Goal: Check status: Check status

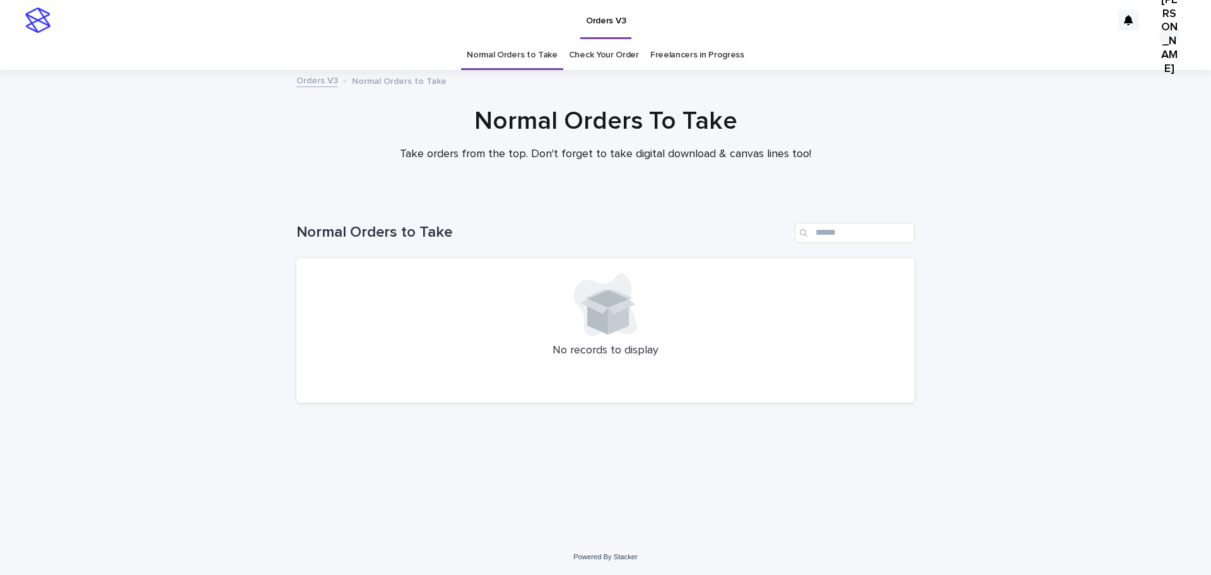
click at [619, 58] on link "Check Your Order" at bounding box center [604, 55] width 70 height 30
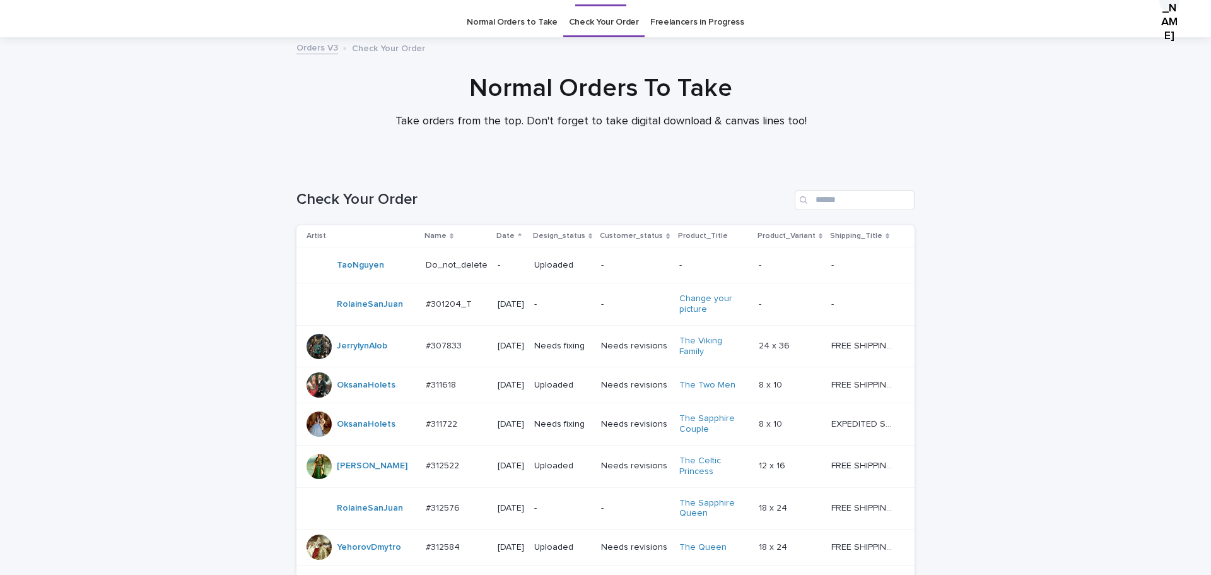
scroll to position [30, 0]
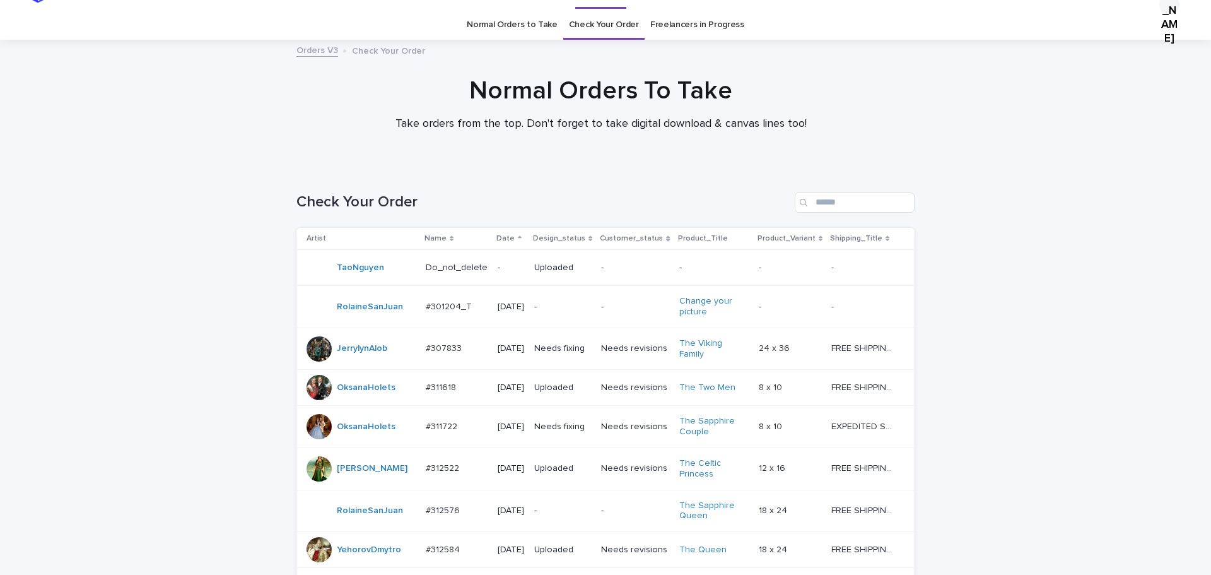
click at [705, 27] on link "Freelancers in Progress" at bounding box center [697, 25] width 94 height 30
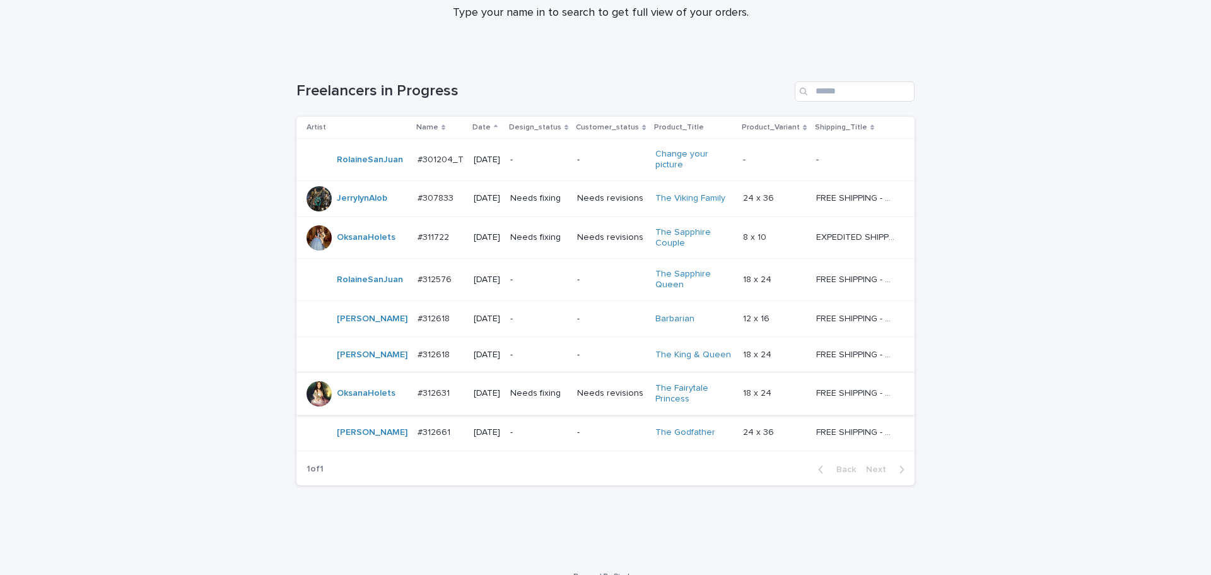
scroll to position [160, 0]
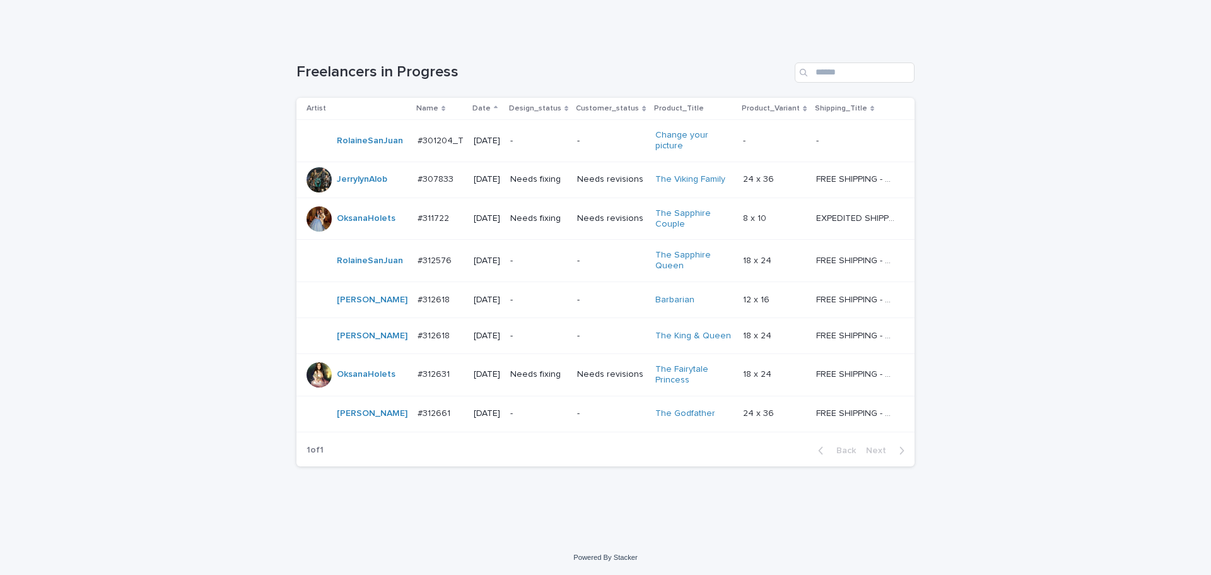
click at [568, 234] on td "Needs fixing" at bounding box center [538, 218] width 67 height 42
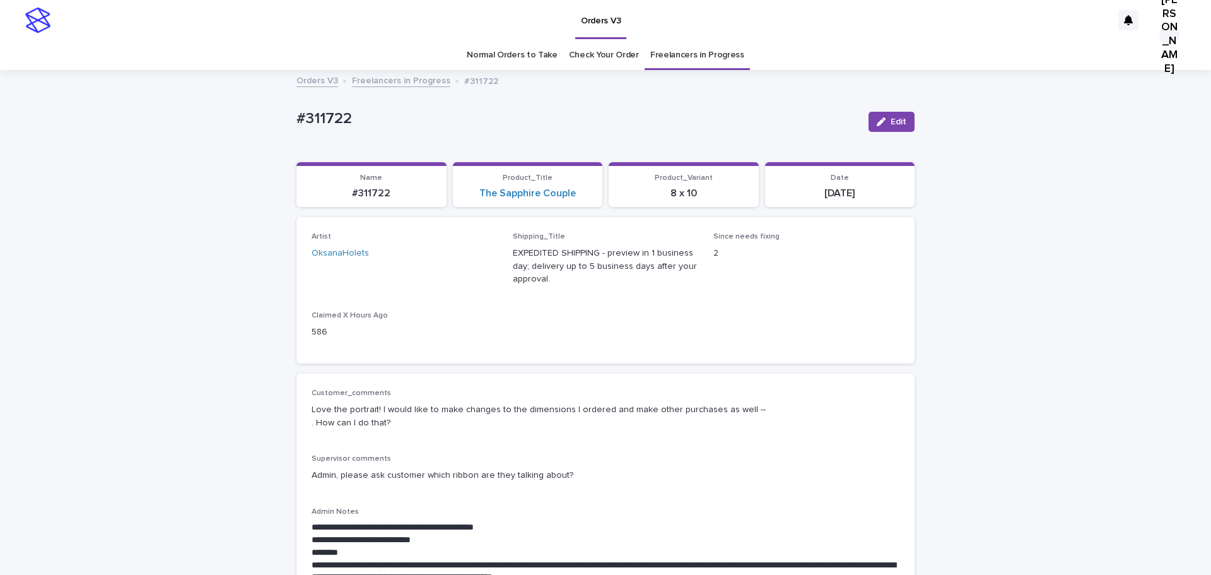
click at [372, 85] on link "Freelancers in Progress" at bounding box center [401, 80] width 98 height 15
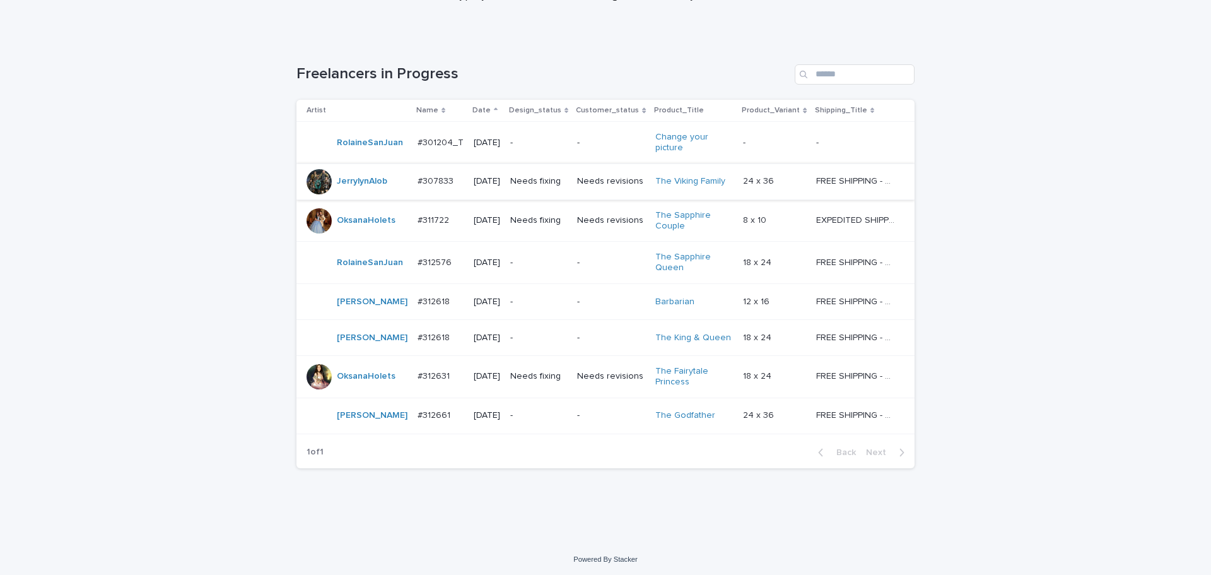
scroll to position [160, 0]
click at [599, 383] on div "Needs revisions" at bounding box center [611, 374] width 68 height 21
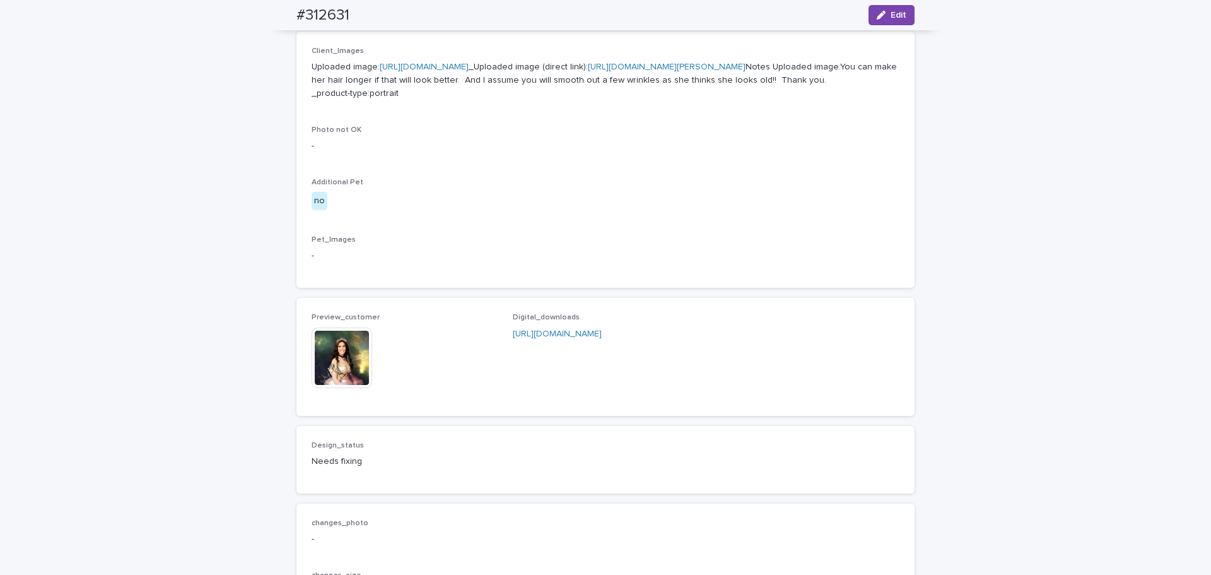
scroll to position [568, 0]
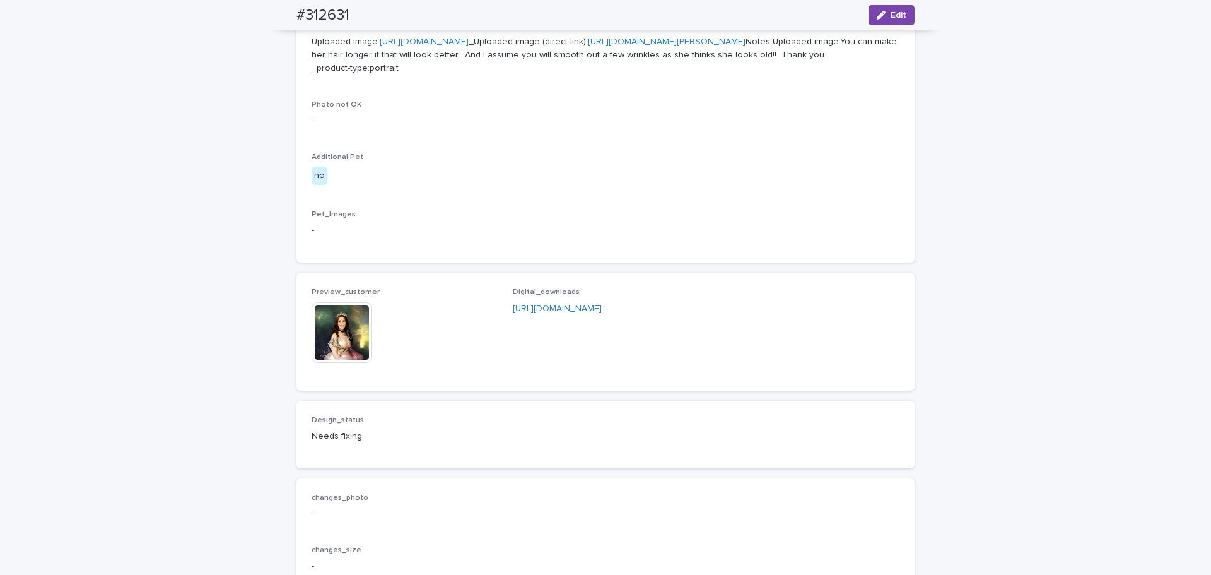
click at [348, 363] on img at bounding box center [342, 332] width 61 height 61
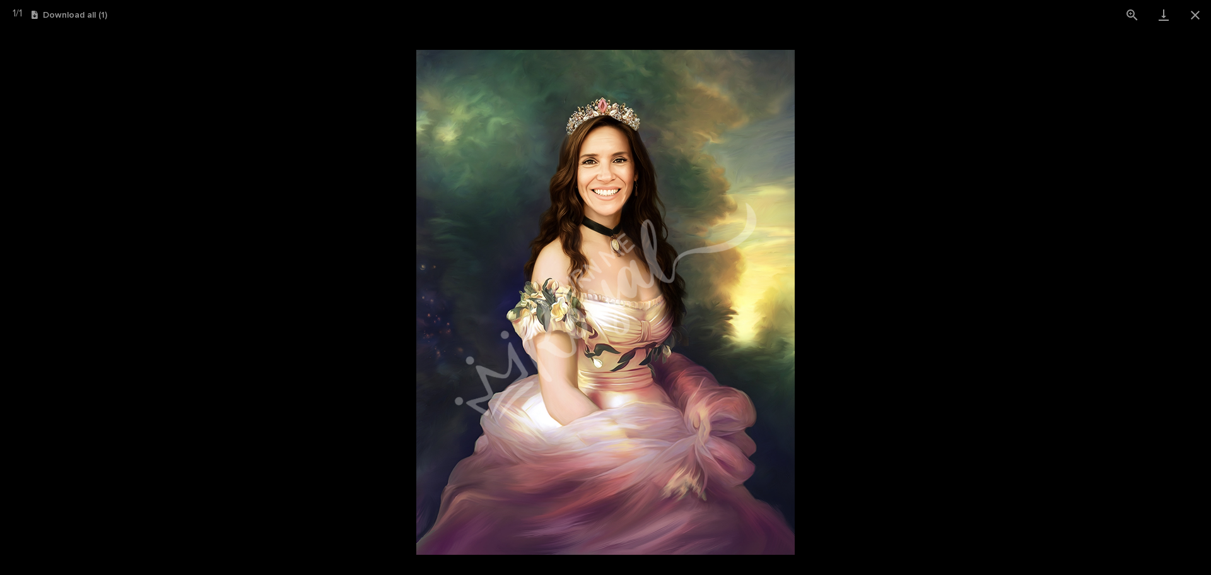
click at [330, 353] on picture at bounding box center [605, 302] width 1211 height 545
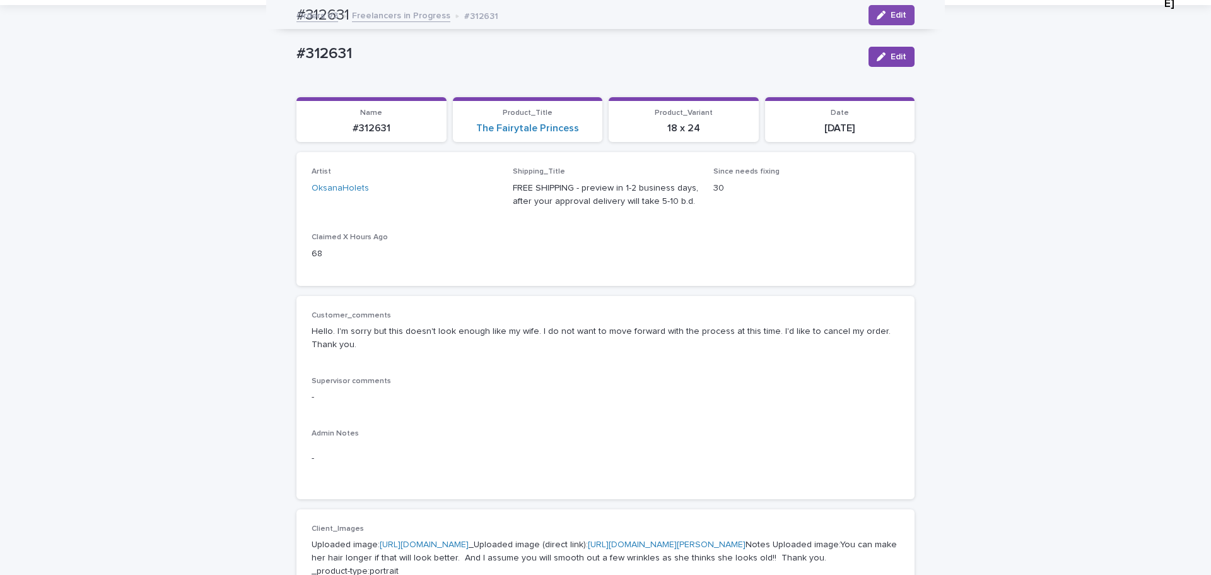
scroll to position [63, 0]
drag, startPoint x: 334, startPoint y: 330, endPoint x: 428, endPoint y: 323, distance: 94.3
click at [428, 324] on div "Hello. I'm sorry but this doesn't look enough like my wife. I do not want to mo…" at bounding box center [606, 338] width 588 height 29
drag, startPoint x: 495, startPoint y: 325, endPoint x: 512, endPoint y: 325, distance: 17.7
click at [502, 325] on div "Hello. I'm sorry but this doesn't look enough like my wife. I do not want to mo…" at bounding box center [606, 338] width 588 height 29
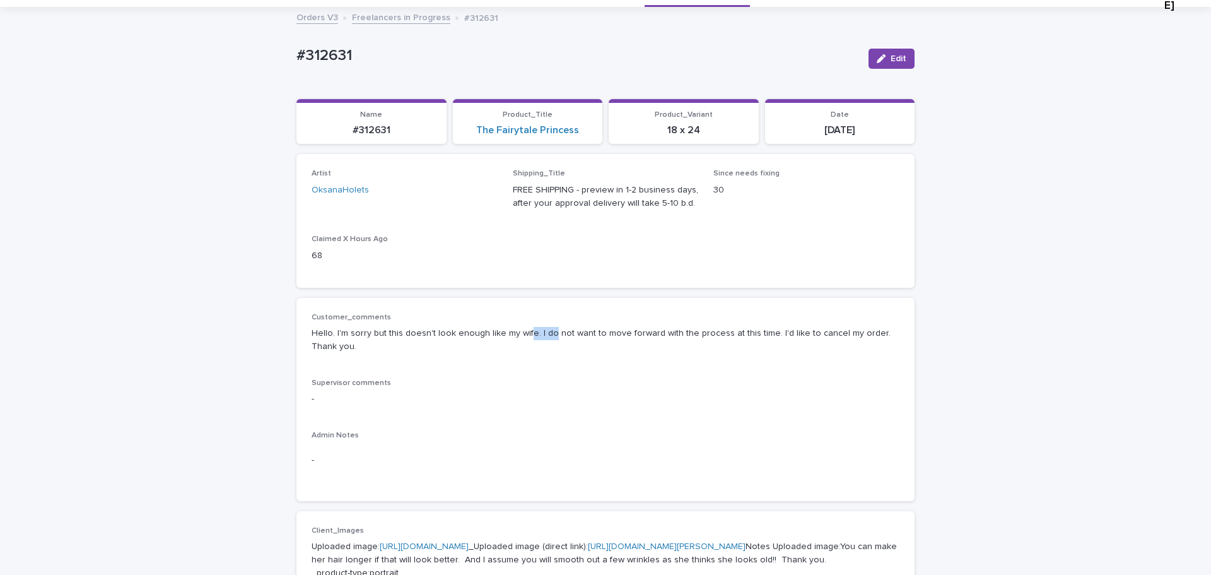
drag, startPoint x: 519, startPoint y: 329, endPoint x: 563, endPoint y: 326, distance: 44.3
click at [556, 327] on p "Hello. I'm sorry but this doesn't look enough like my wife. I do not want to mo…" at bounding box center [606, 340] width 588 height 26
click at [590, 332] on p "Hello. I'm sorry but this doesn't look enough like my wife. I do not want to mo…" at bounding box center [606, 340] width 588 height 26
drag, startPoint x: 563, startPoint y: 331, endPoint x: 612, endPoint y: 331, distance: 48.6
click at [612, 331] on p "Hello. I'm sorry but this doesn't look enough like my wife. I do not want to mo…" at bounding box center [606, 340] width 588 height 26
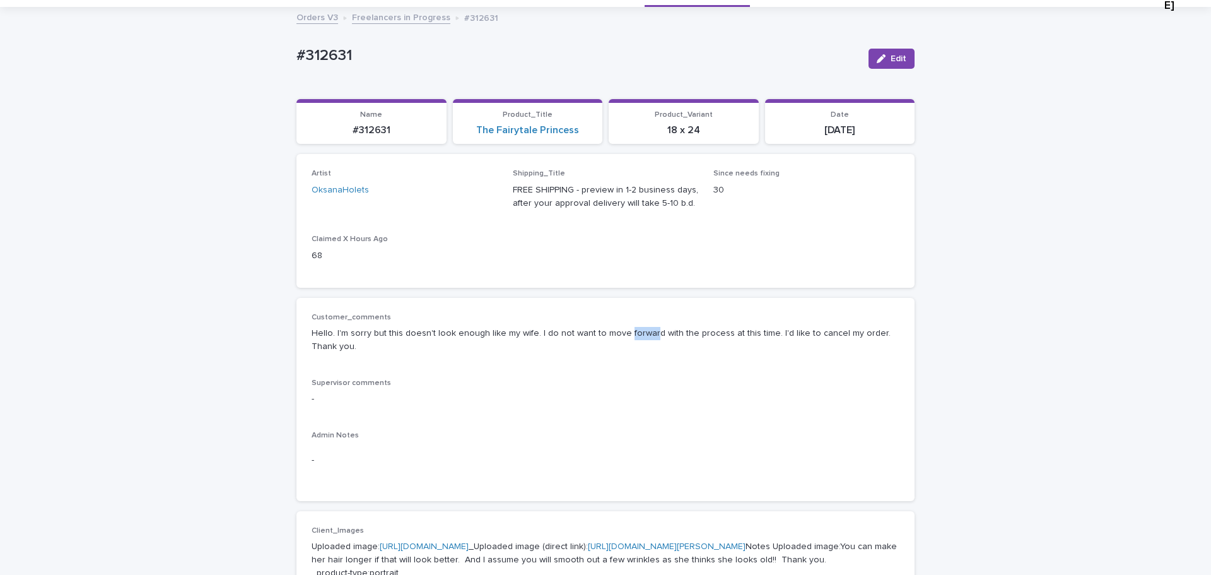
drag, startPoint x: 616, startPoint y: 331, endPoint x: 661, endPoint y: 326, distance: 45.6
click at [656, 327] on p "Hello. I'm sorry but this doesn't look enough like my wife. I do not want to mo…" at bounding box center [606, 340] width 588 height 26
drag, startPoint x: 669, startPoint y: 332, endPoint x: 746, endPoint y: 332, distance: 77.0
click at [746, 332] on p "Hello. I'm sorry but this doesn't look enough like my wife. I do not want to mo…" at bounding box center [606, 340] width 588 height 26
click at [789, 331] on p "Hello. I'm sorry but this doesn't look enough like my wife. I do not want to mo…" at bounding box center [606, 340] width 588 height 26
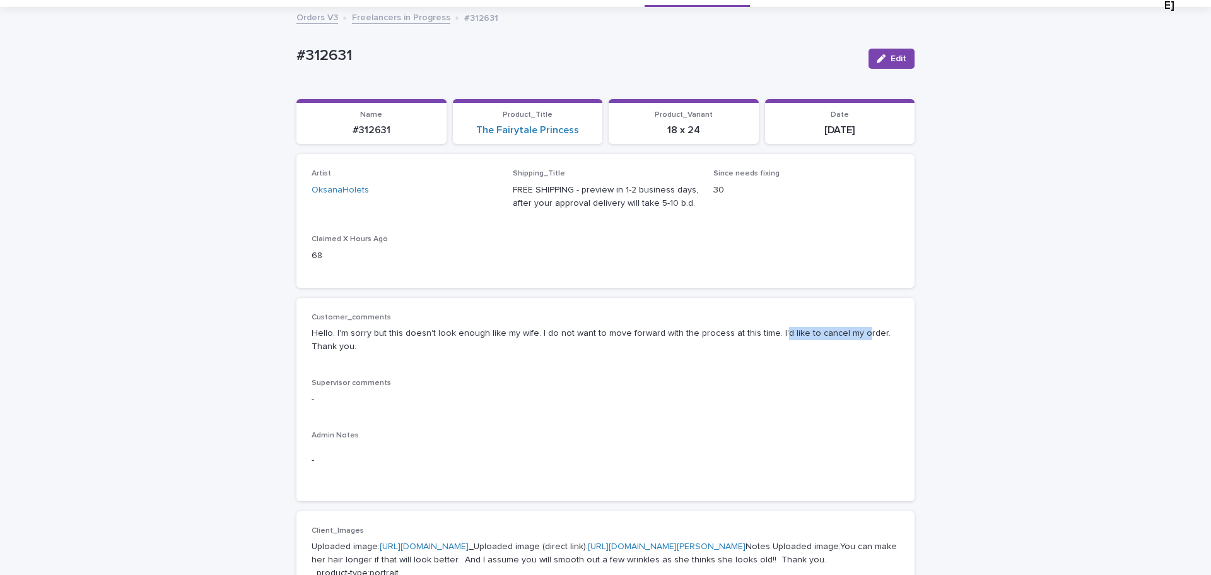
drag, startPoint x: 763, startPoint y: 333, endPoint x: 841, endPoint y: 326, distance: 78.5
click at [841, 327] on p "Hello. I'm sorry but this doesn't look enough like my wife. I do not want to mo…" at bounding box center [606, 340] width 588 height 26
click at [857, 329] on p "Hello. I'm sorry but this doesn't look enough like my wife. I do not want to mo…" at bounding box center [606, 340] width 588 height 26
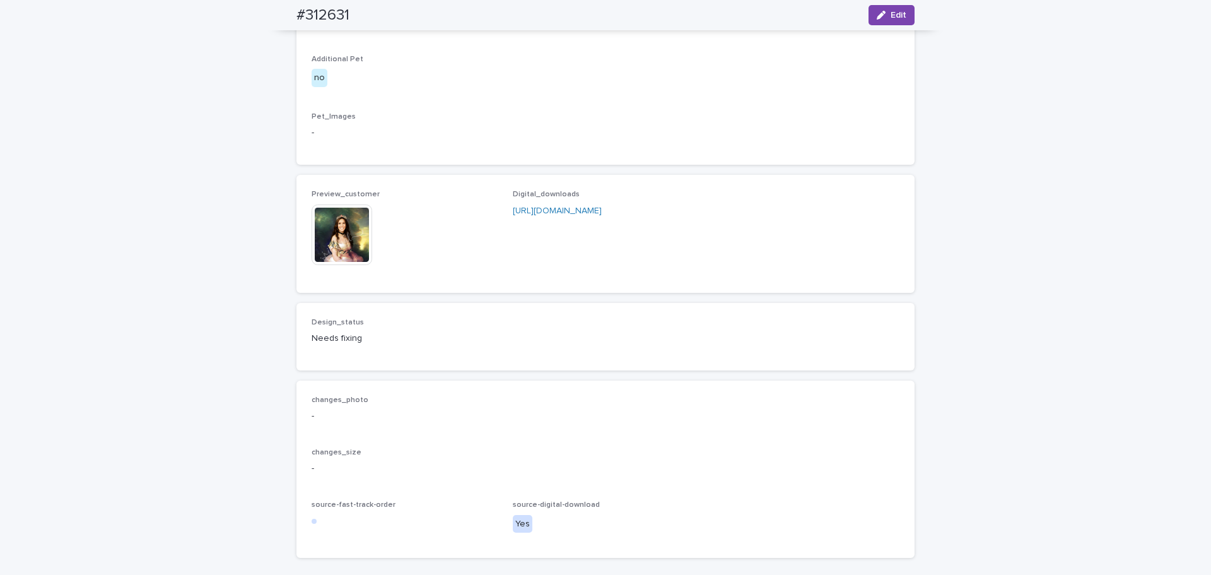
scroll to position [694, 0]
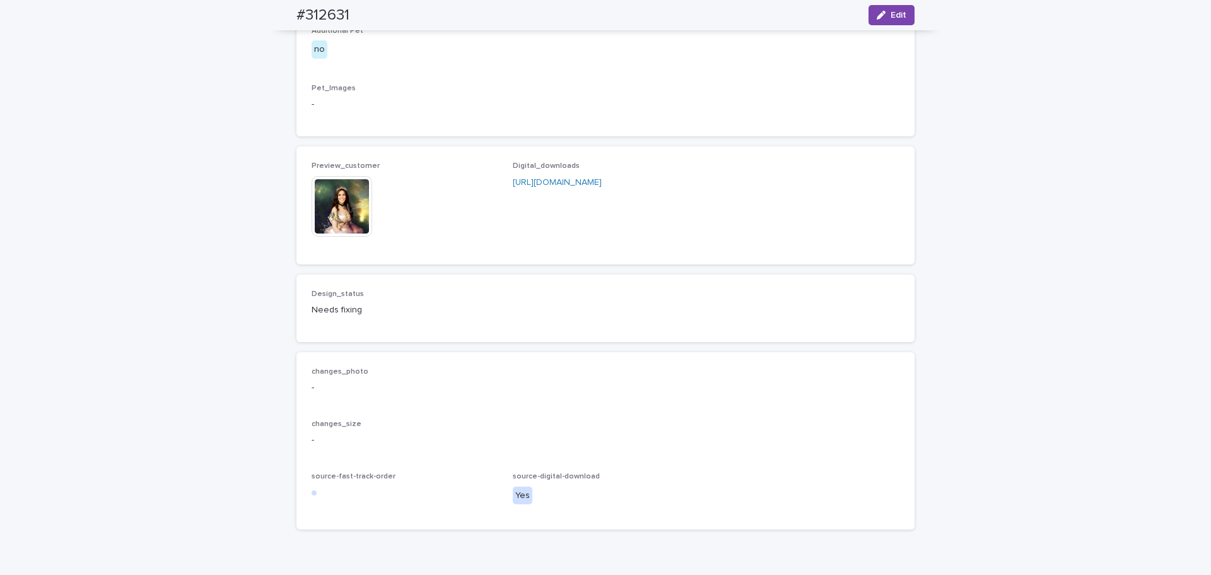
click at [319, 237] on img at bounding box center [342, 206] width 61 height 61
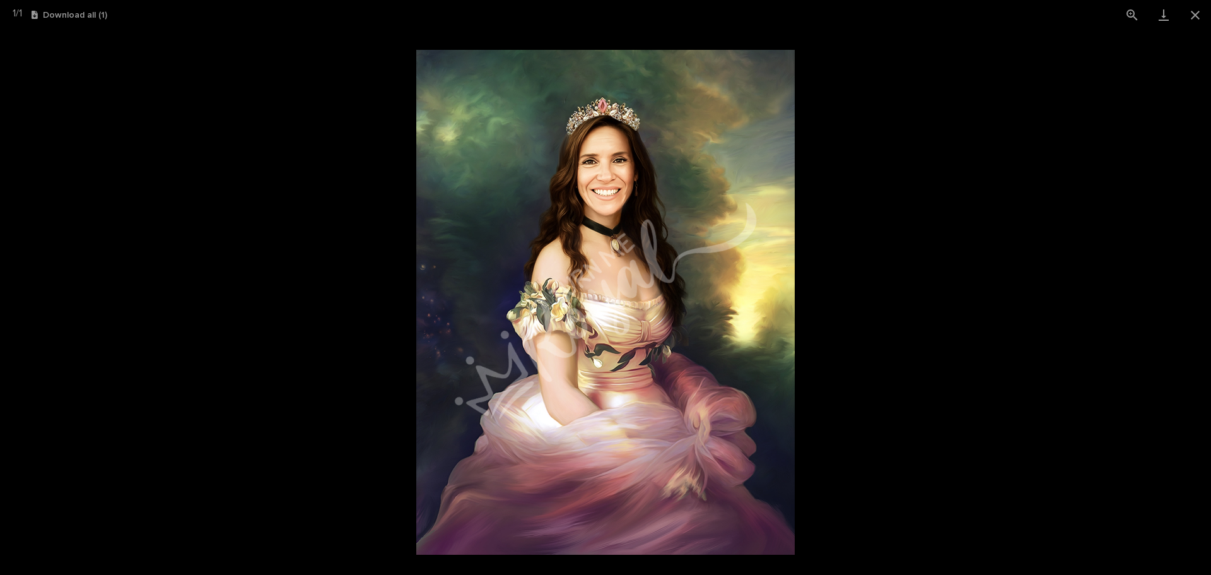
click at [206, 252] on picture at bounding box center [605, 302] width 1211 height 545
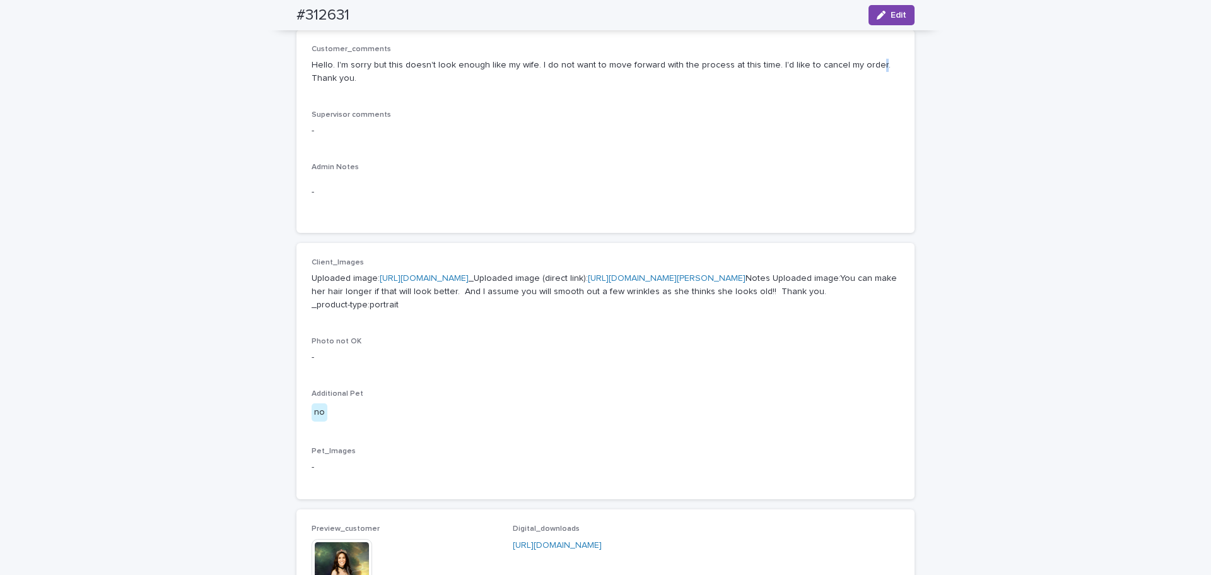
scroll to position [315, 0]
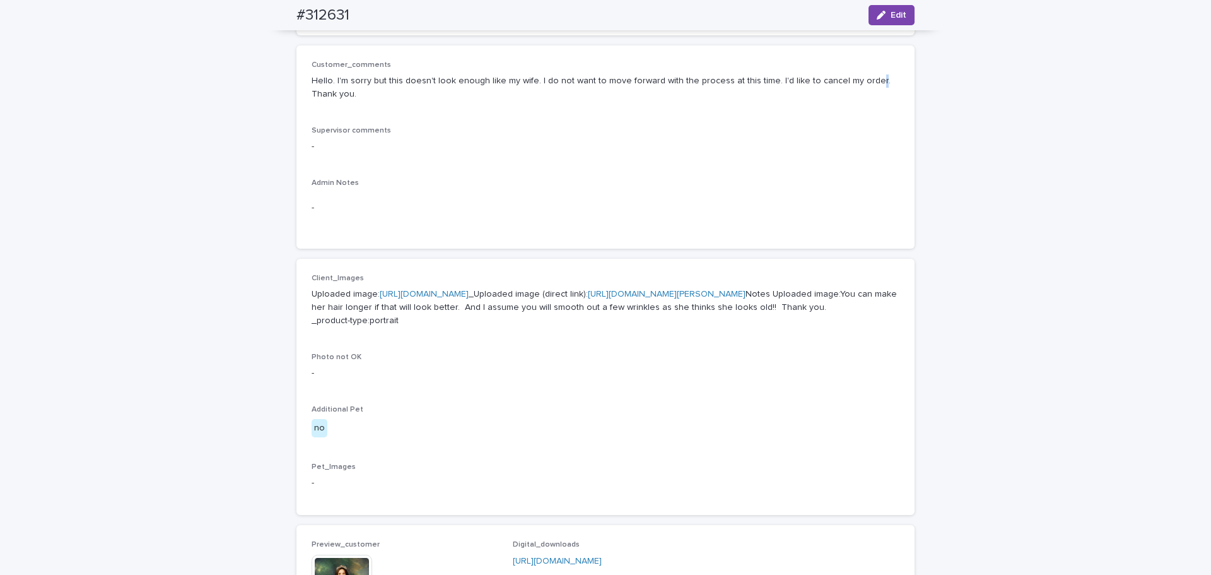
click at [405, 296] on link "[URL][DOMAIN_NAME]" at bounding box center [424, 294] width 89 height 9
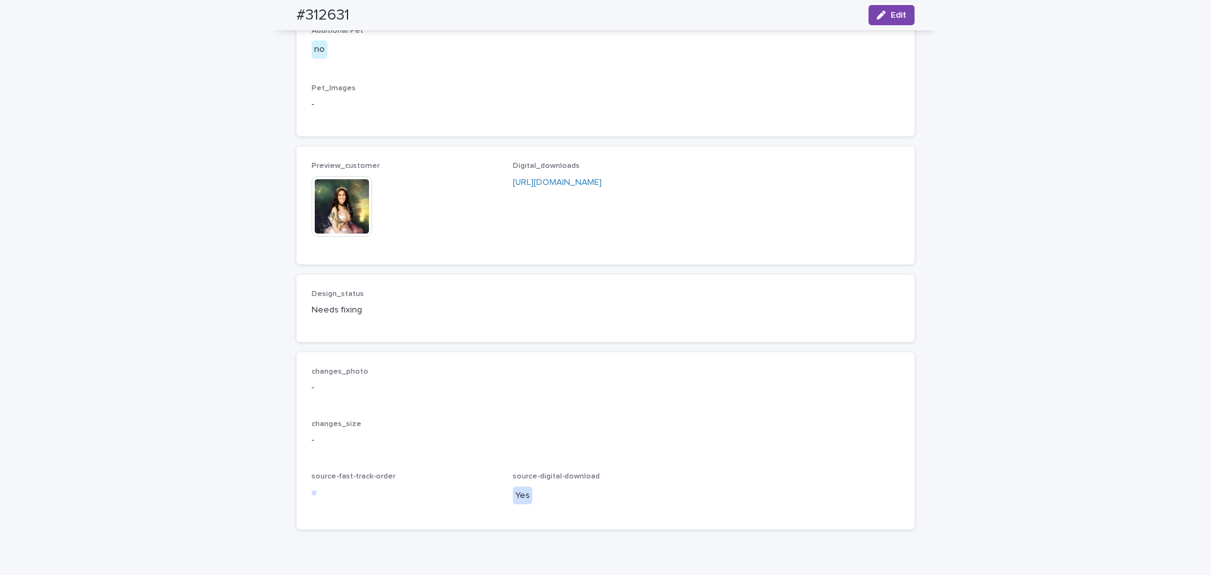
click at [334, 237] on img at bounding box center [342, 206] width 61 height 61
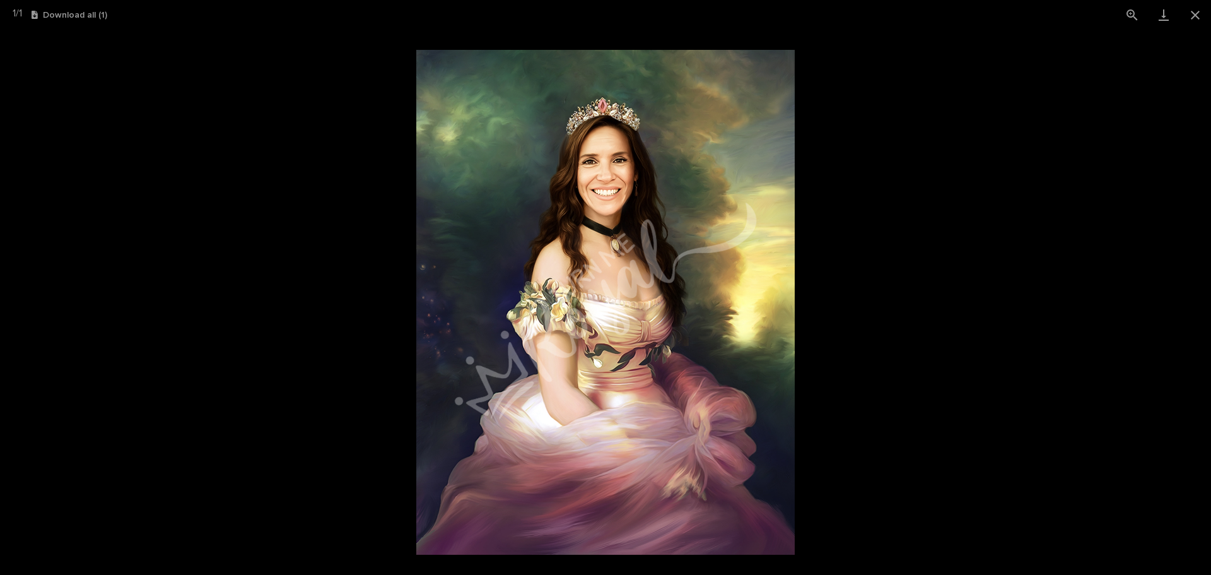
click at [331, 60] on picture at bounding box center [605, 302] width 1211 height 545
click at [1190, 16] on button "Close gallery" at bounding box center [1196, 15] width 32 height 30
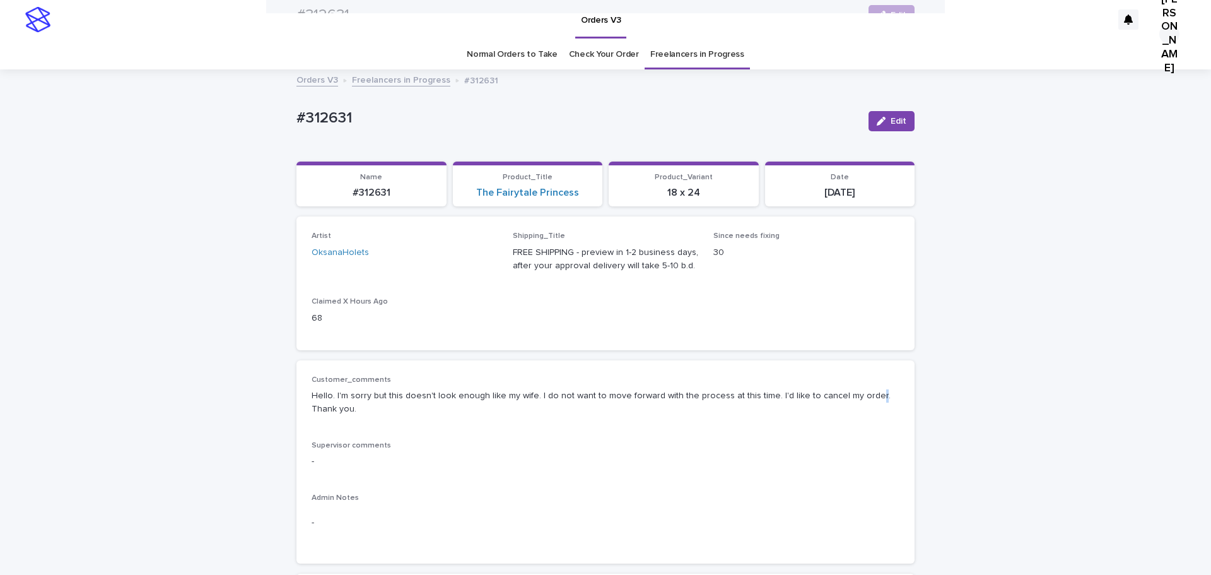
scroll to position [0, 0]
click at [394, 80] on link "Freelancers in Progress" at bounding box center [401, 80] width 98 height 15
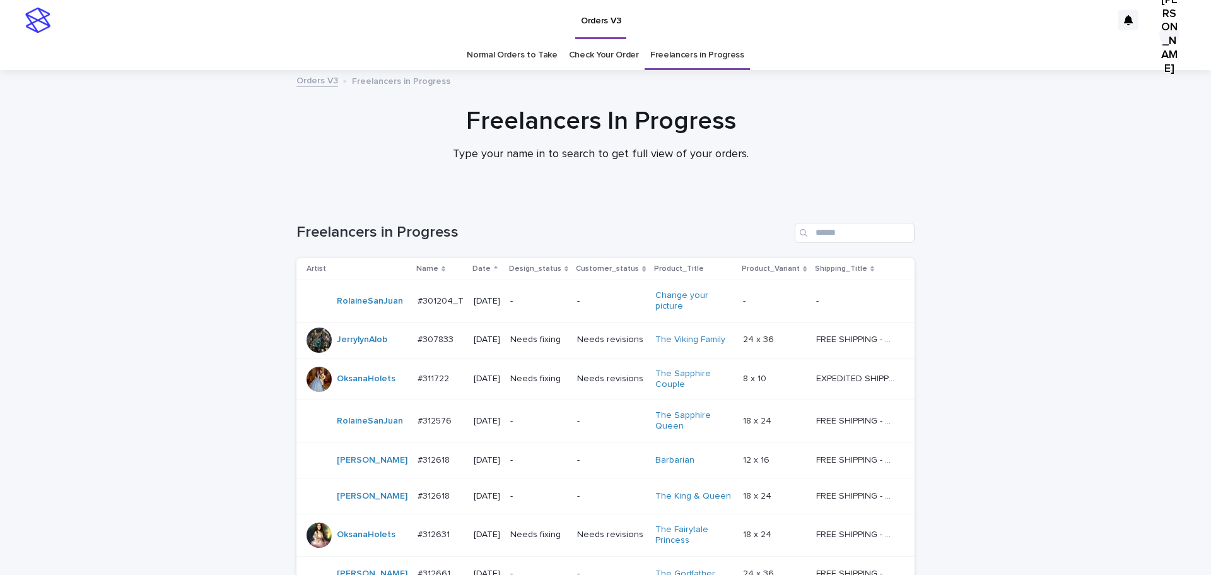
click at [595, 57] on link "Check Your Order" at bounding box center [604, 55] width 70 height 30
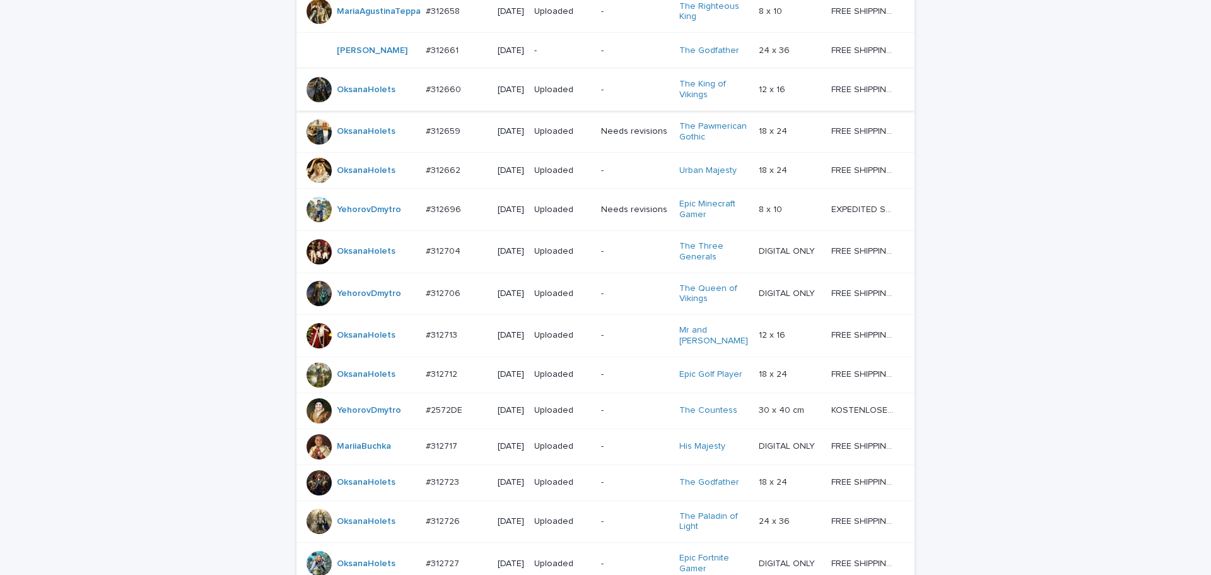
scroll to position [1103, 0]
